Goal: Information Seeking & Learning: Learn about a topic

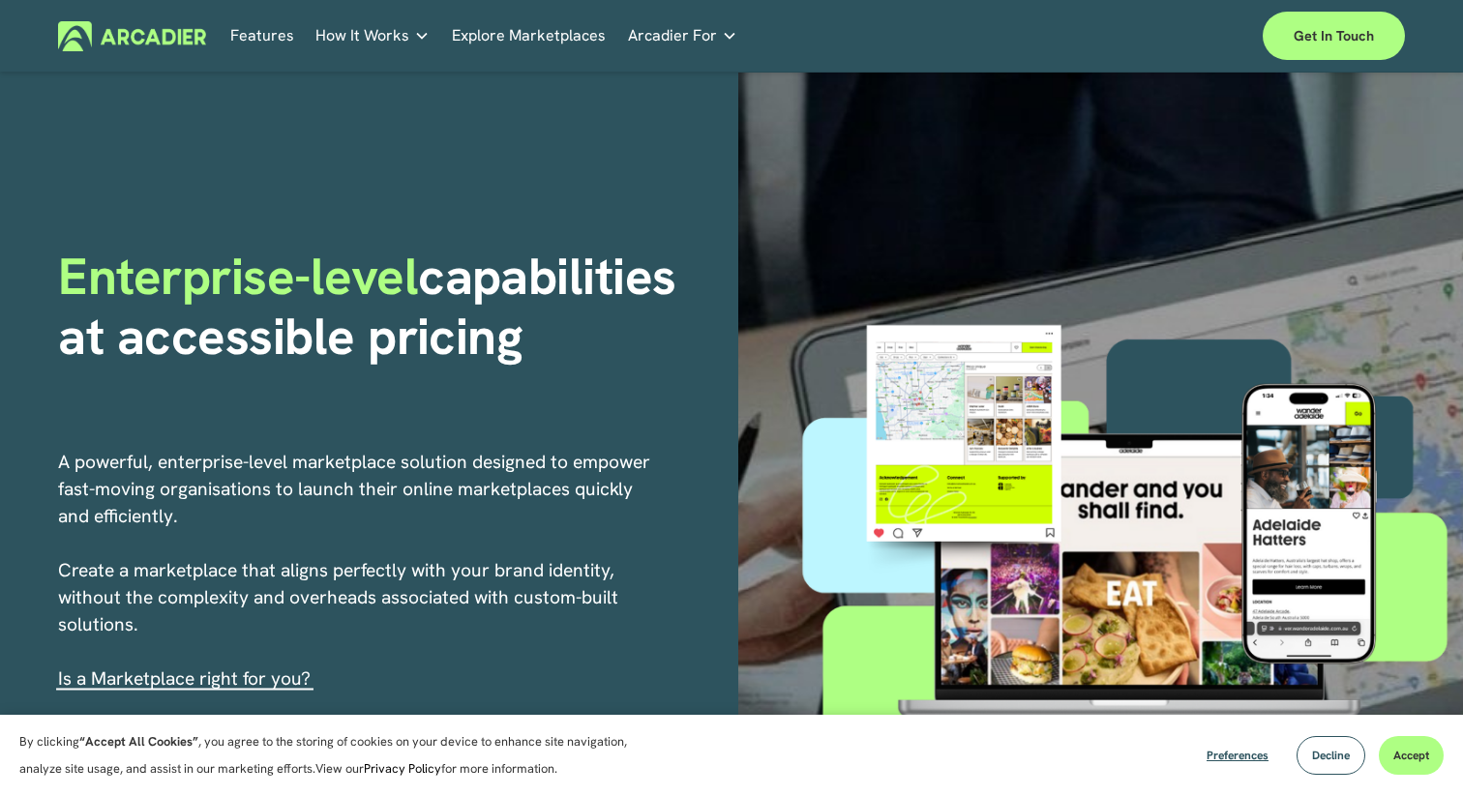
click at [273, 40] on link "Features" at bounding box center [262, 36] width 64 height 30
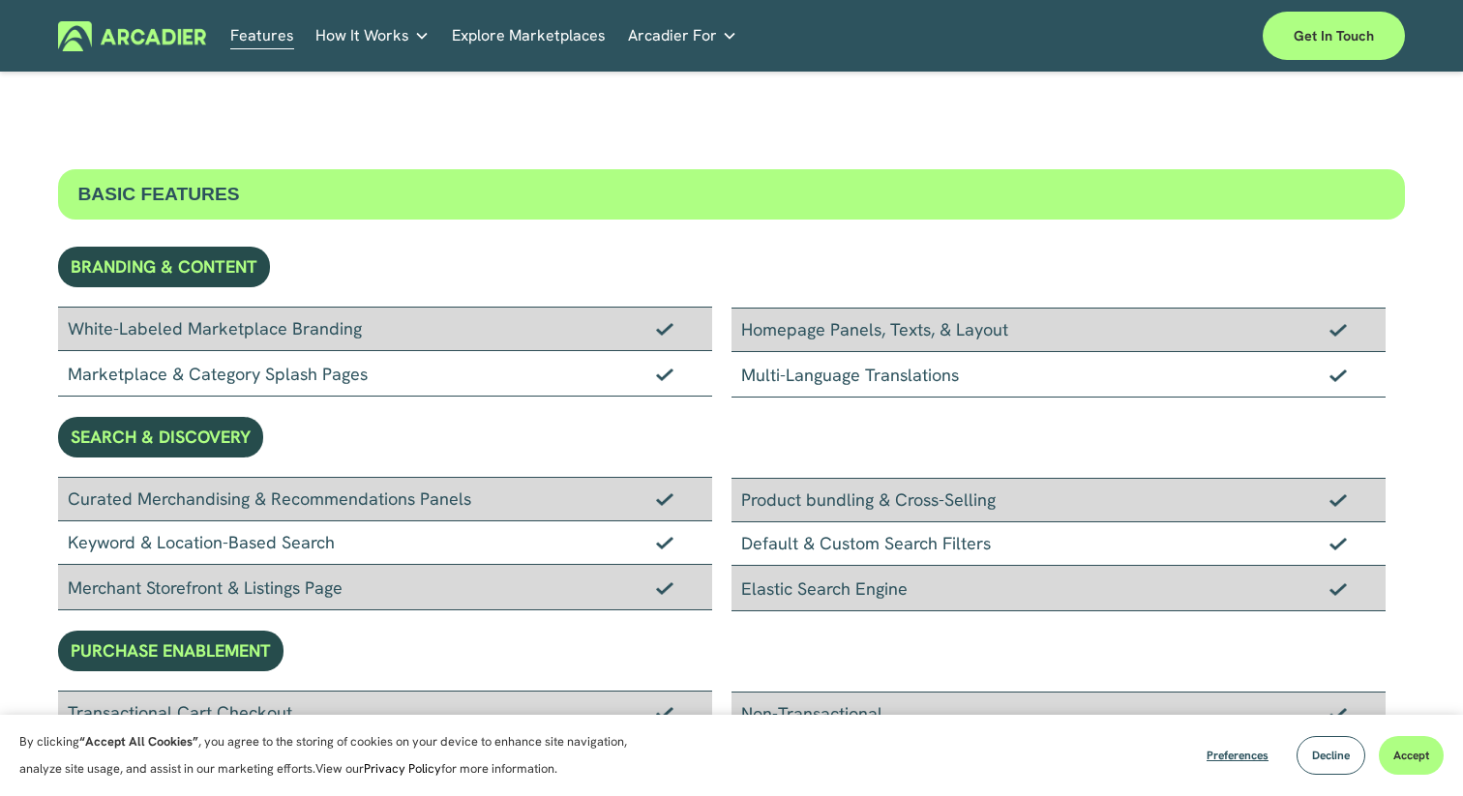
click at [516, 33] on link "Explore Marketplaces" at bounding box center [529, 36] width 154 height 30
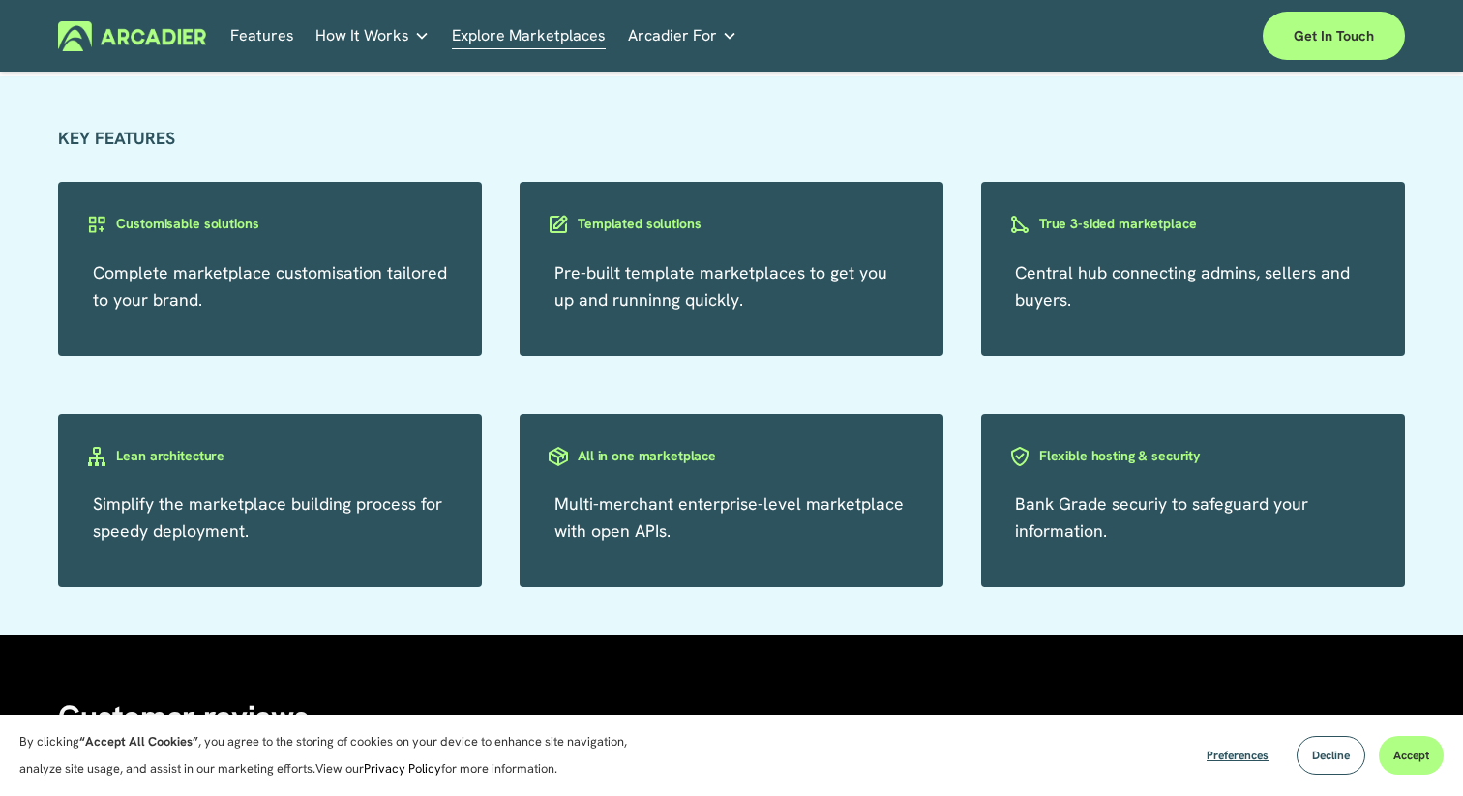
scroll to position [3312, 0]
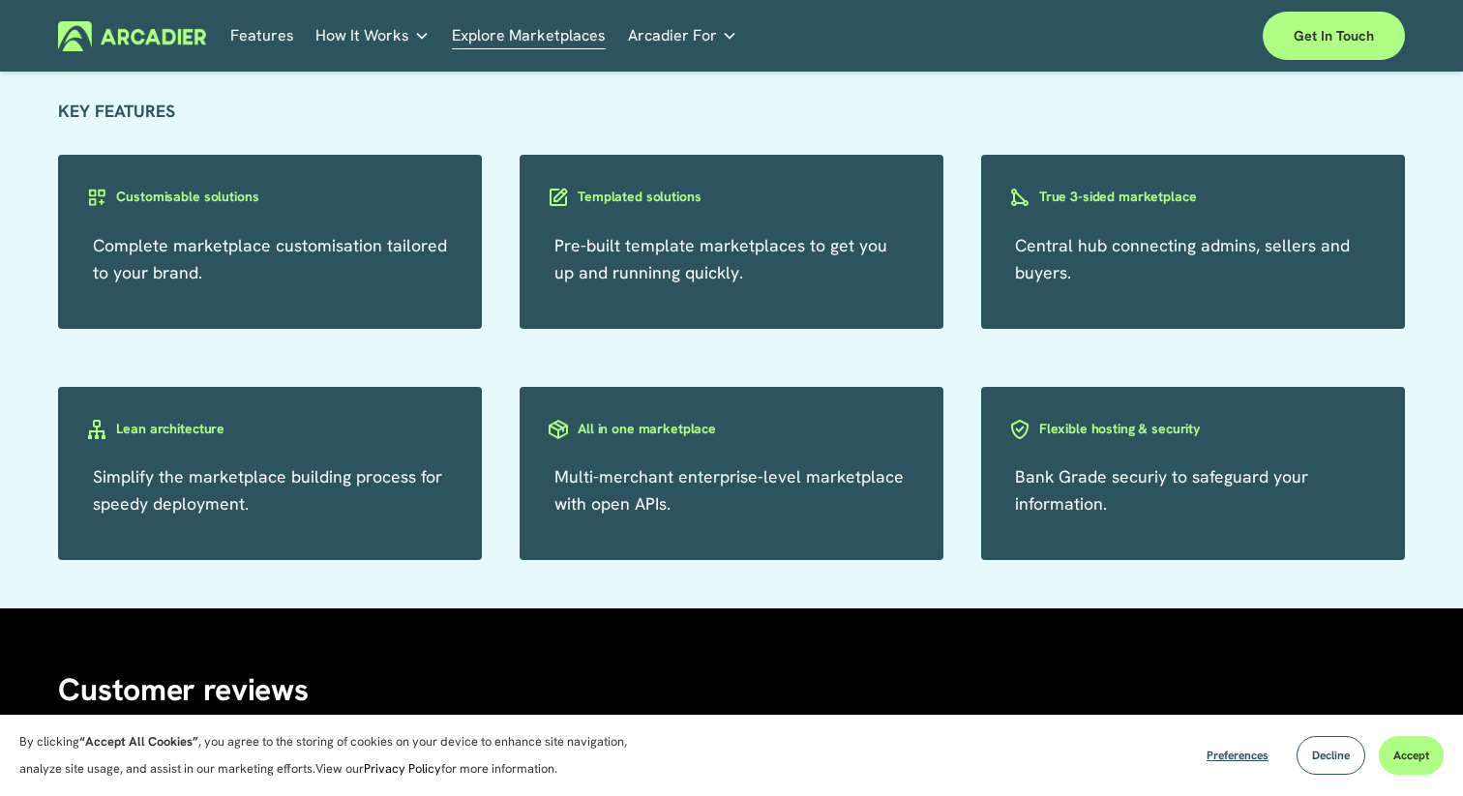
click at [638, 199] on h3 "Templated solutions" at bounding box center [639, 197] width 123 height 18
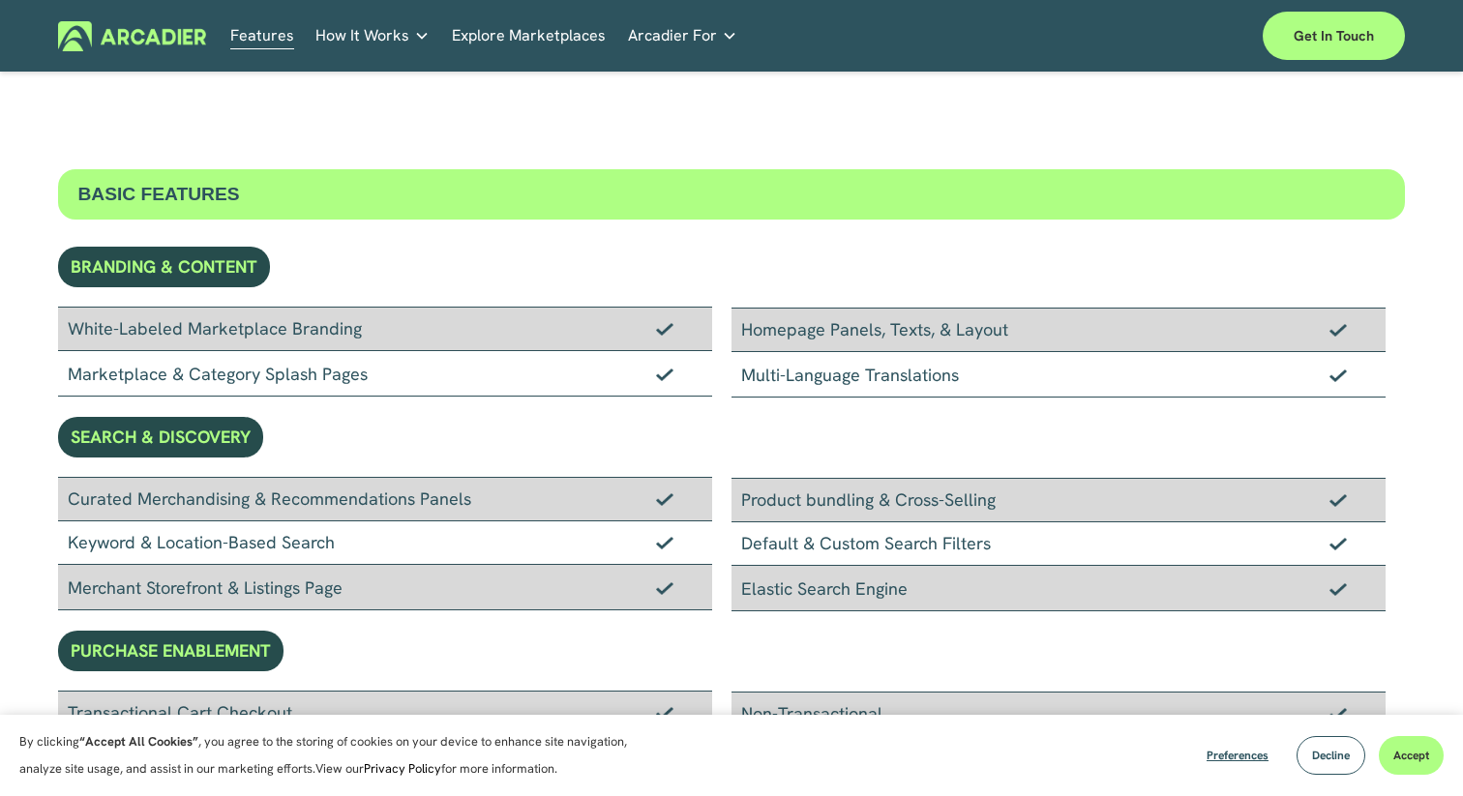
click at [0, 0] on link "Automotive Associations We power automotive association member services seamles…" at bounding box center [0, 0] width 0 height 0
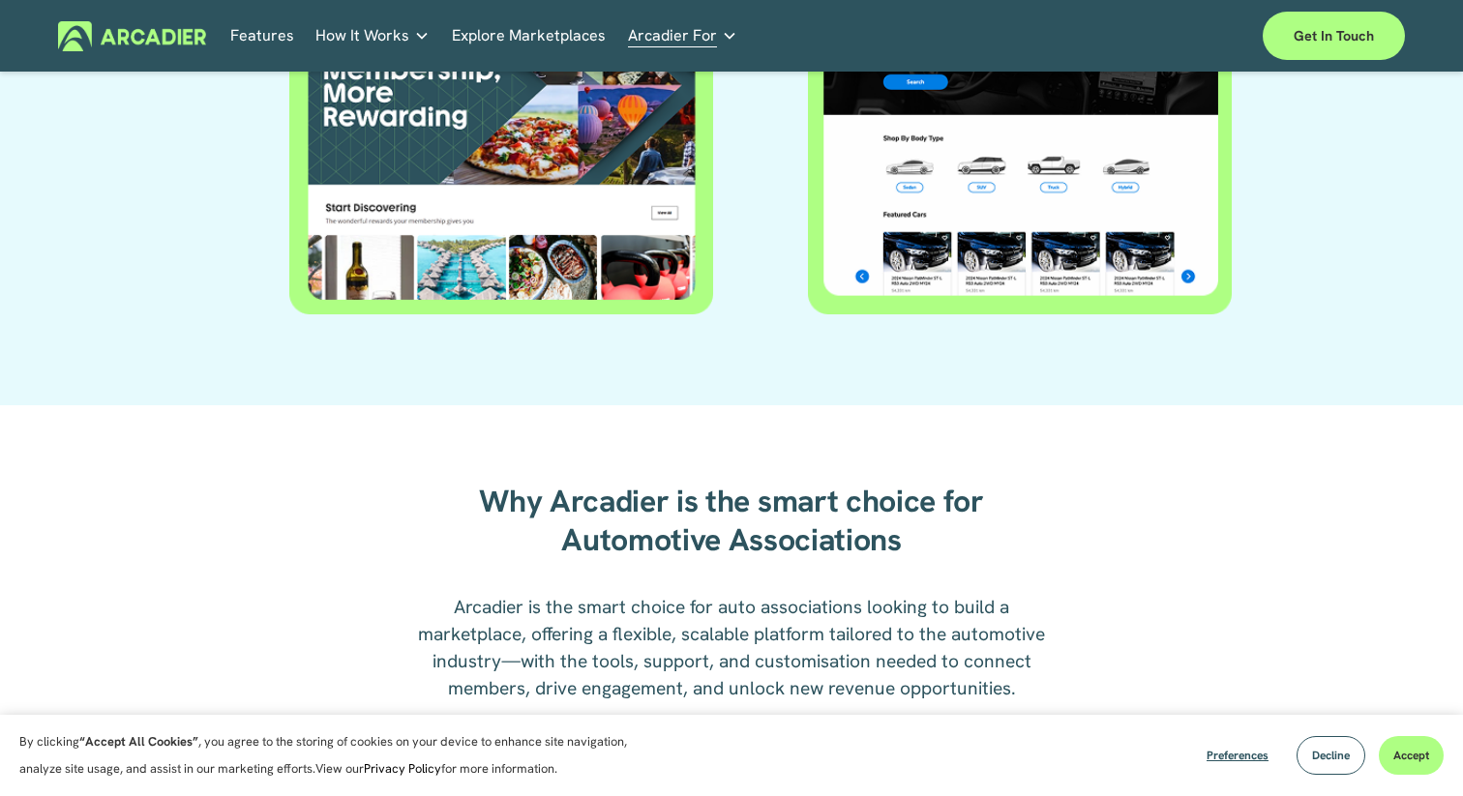
scroll to position [1212, 0]
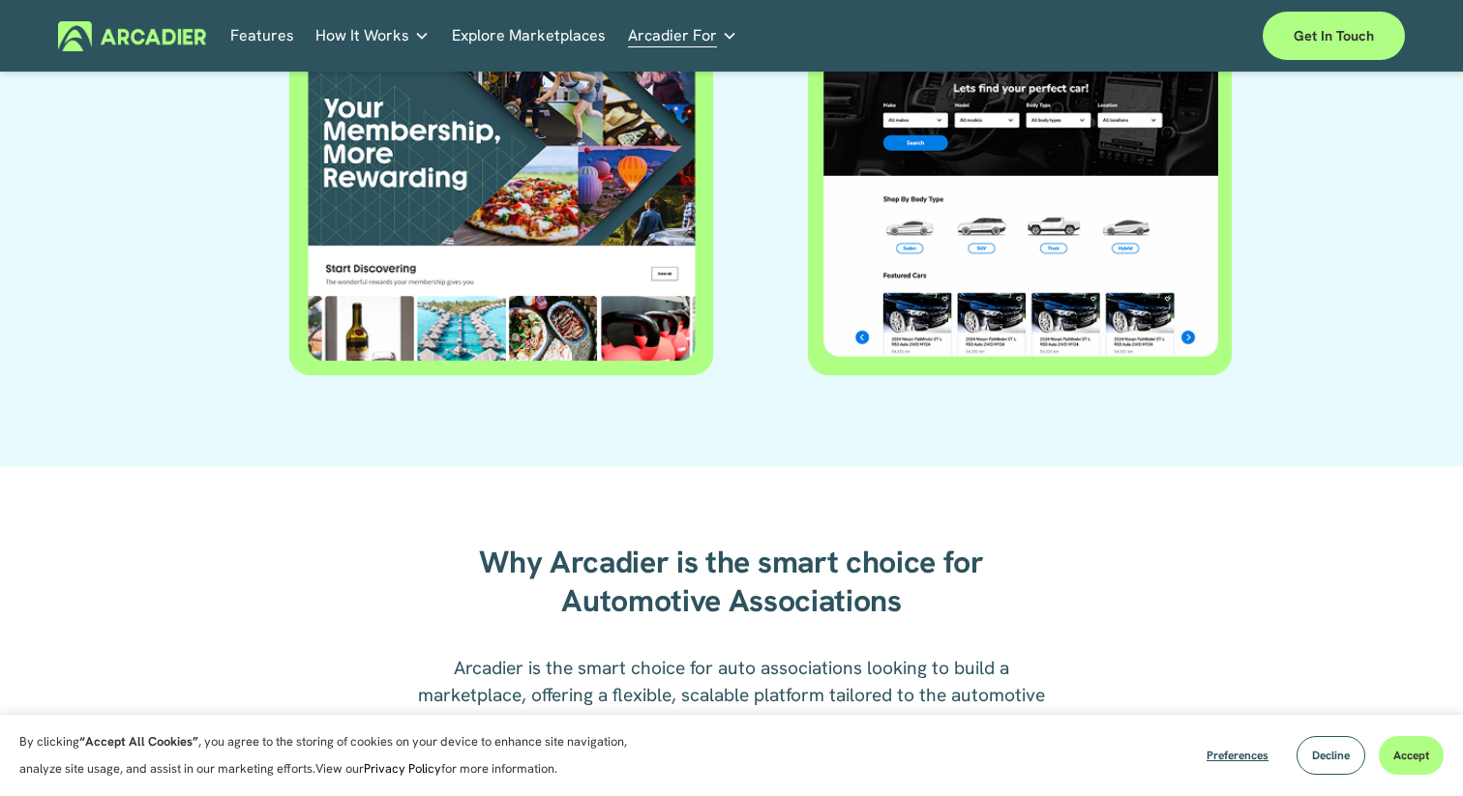
click at [499, 233] on div at bounding box center [501, 192] width 424 height 369
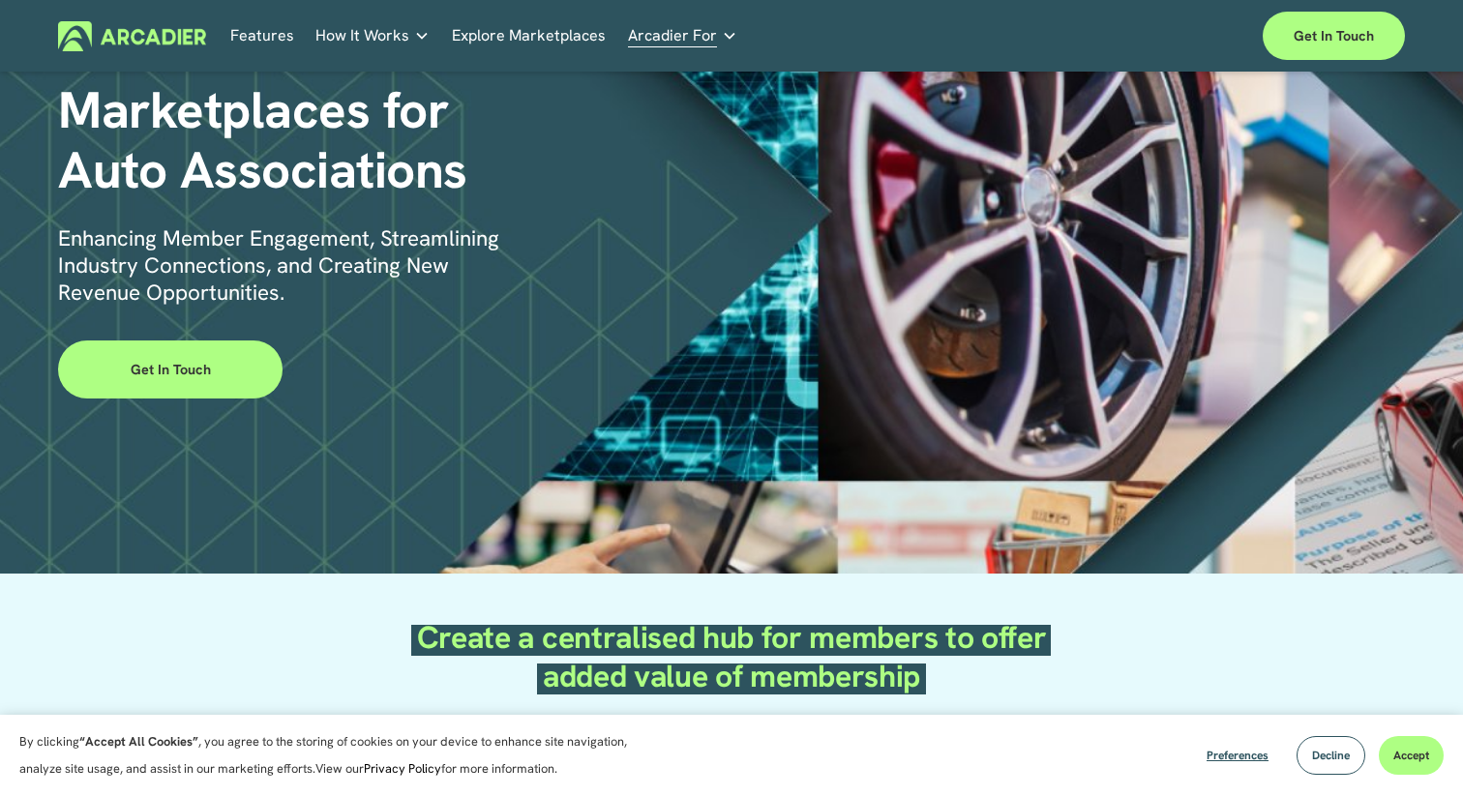
scroll to position [0, 0]
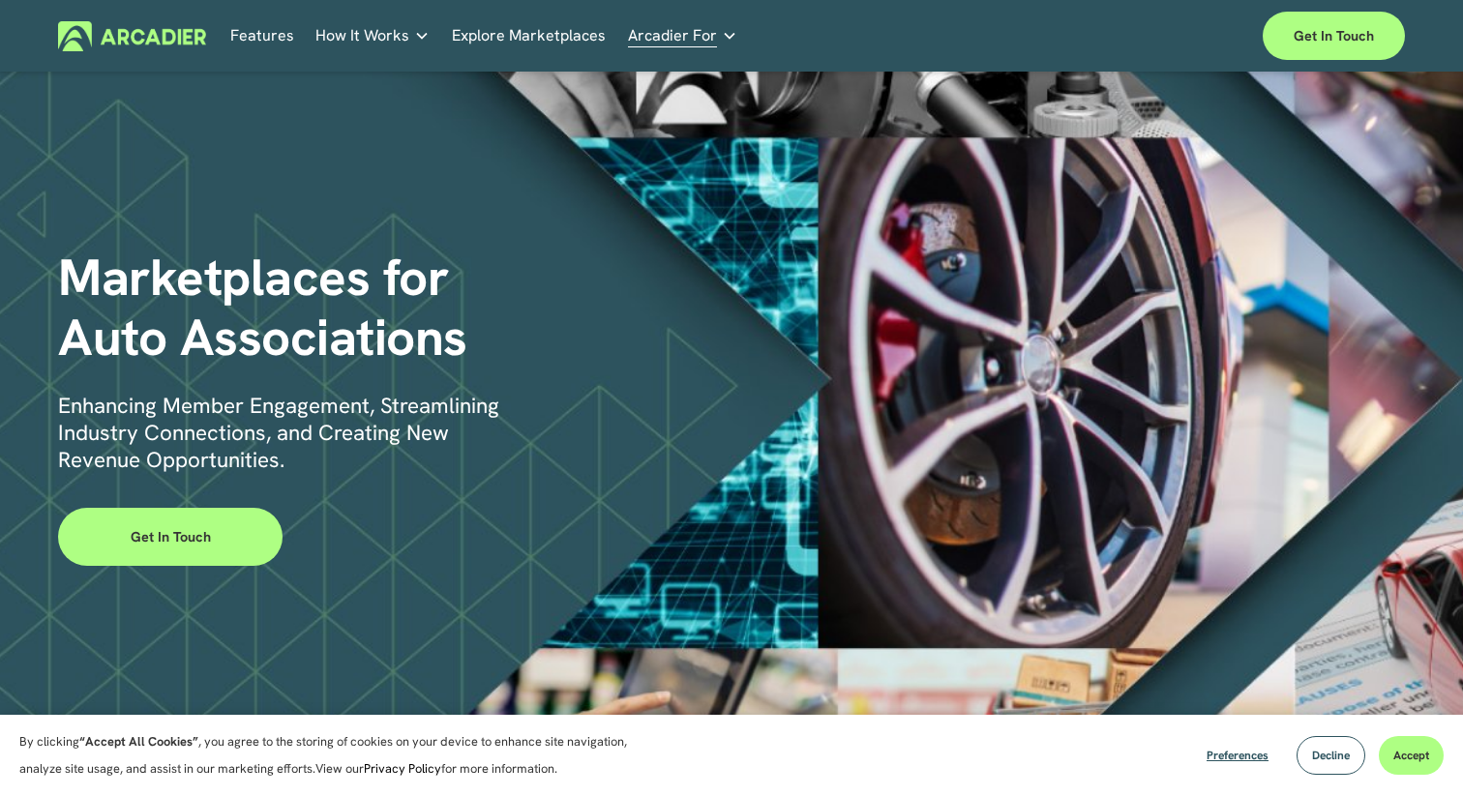
click at [560, 31] on link "Explore Marketplaces" at bounding box center [529, 36] width 154 height 30
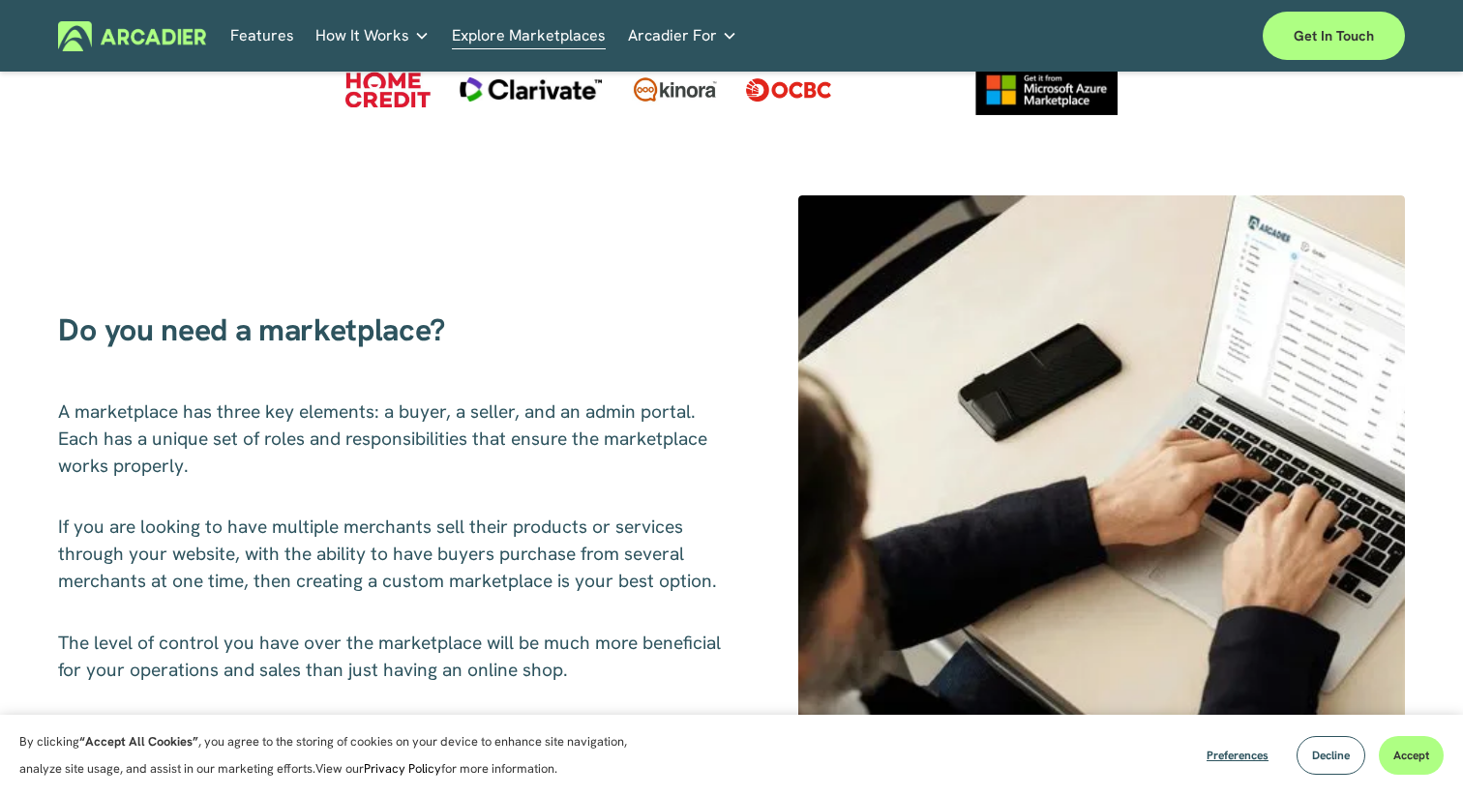
scroll to position [664, 0]
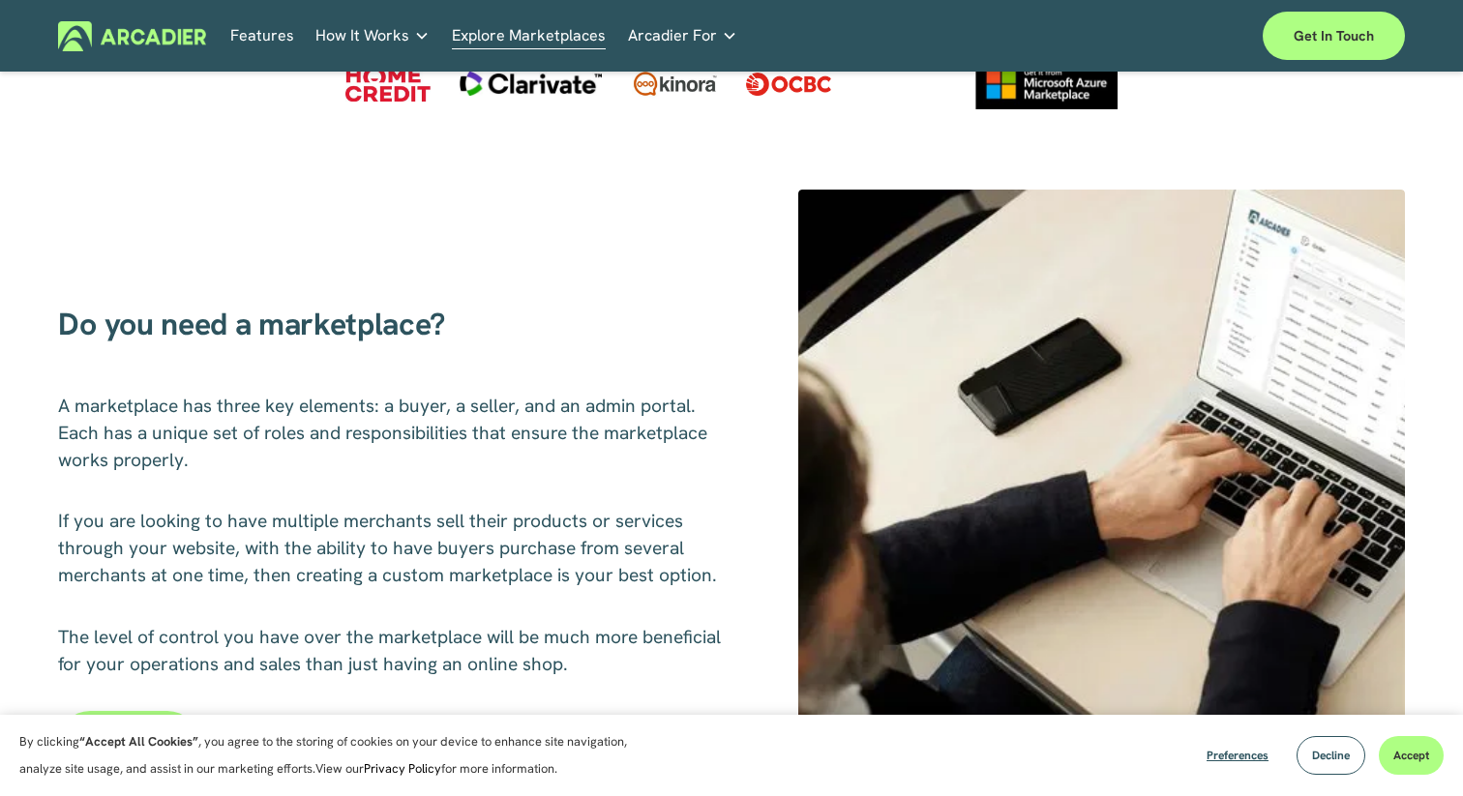
click at [0, 0] on link "Auto Parts We streamline and improve operations through our Auto Parts market p…" at bounding box center [0, 0] width 0 height 0
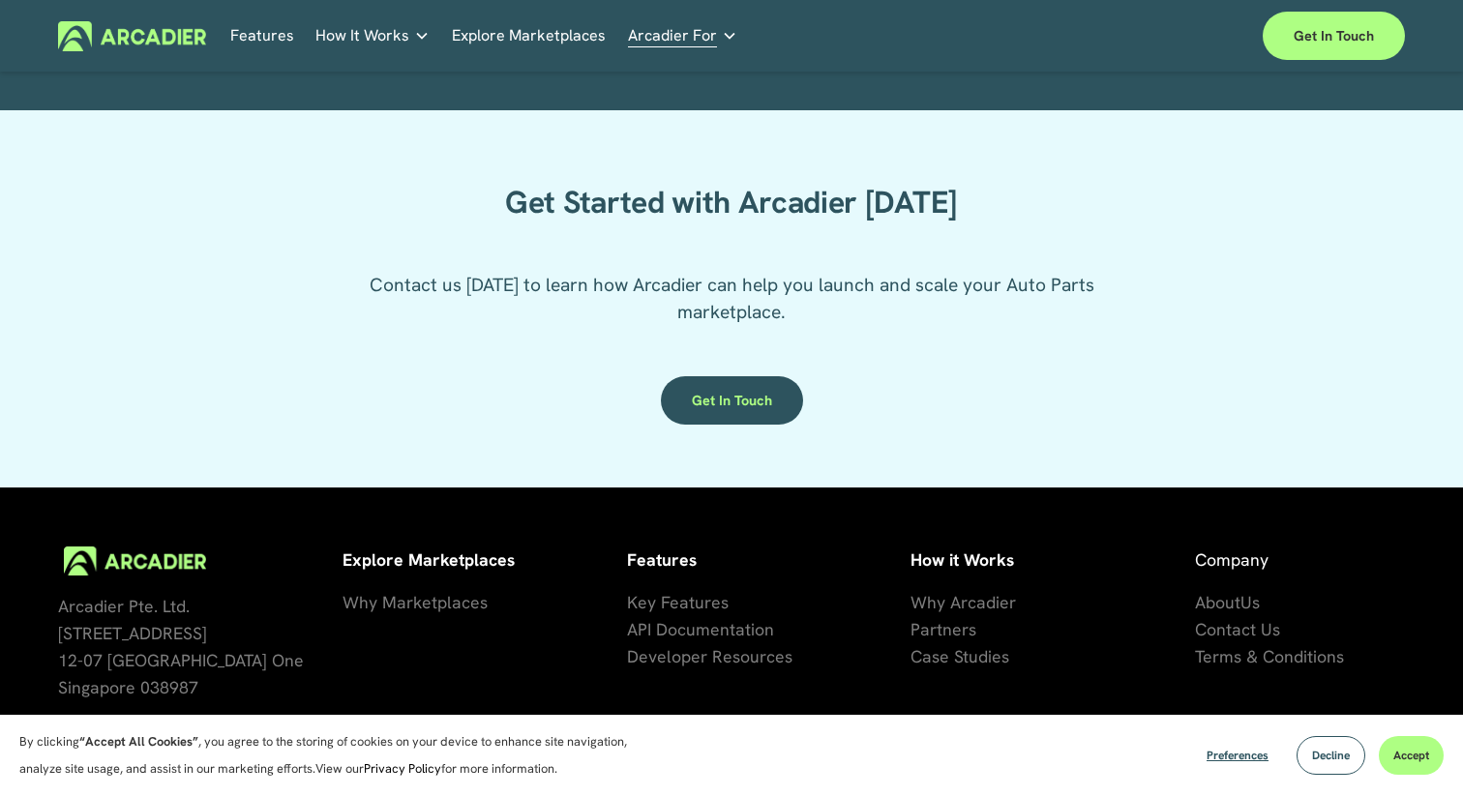
scroll to position [3709, 0]
